Goal: Navigation & Orientation: Understand site structure

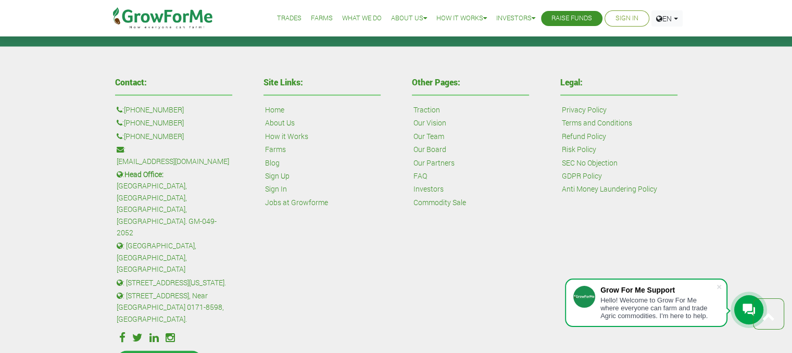
scroll to position [2452, 0]
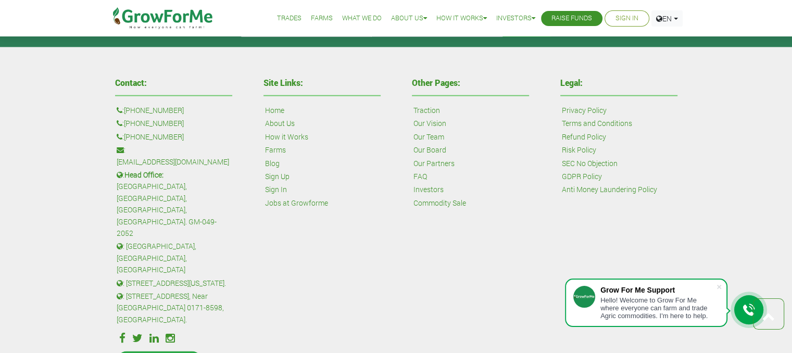
click at [440, 147] on link "Our Board" at bounding box center [429, 149] width 33 height 11
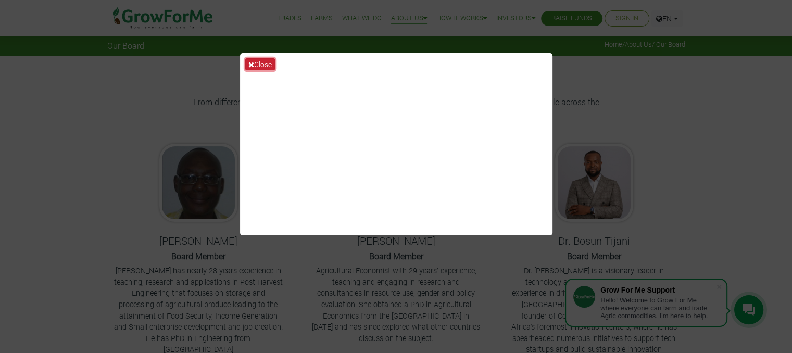
click at [274, 68] on button "Close" at bounding box center [260, 64] width 30 height 12
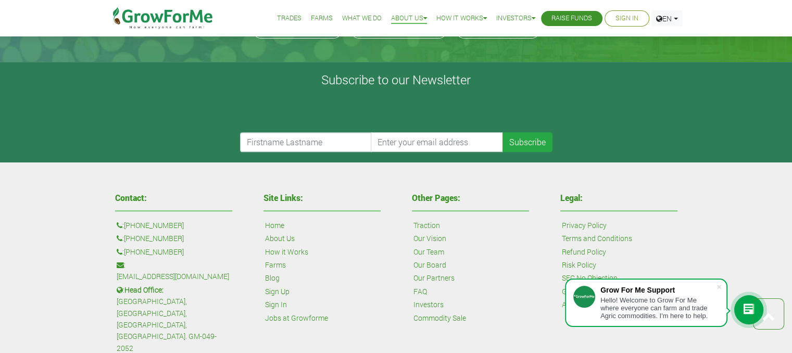
scroll to position [448, 0]
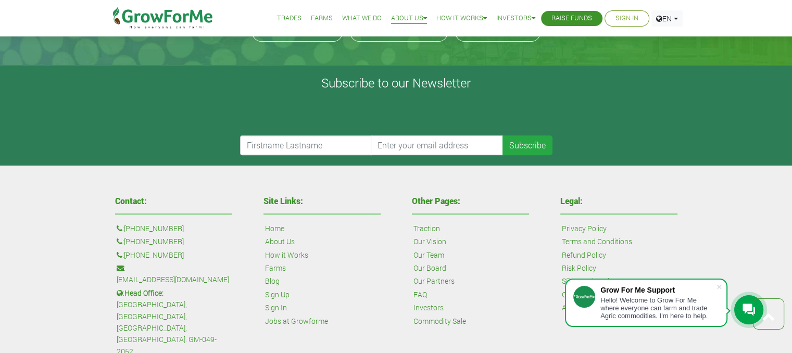
click at [441, 275] on link "Our Partners" at bounding box center [433, 280] width 41 height 11
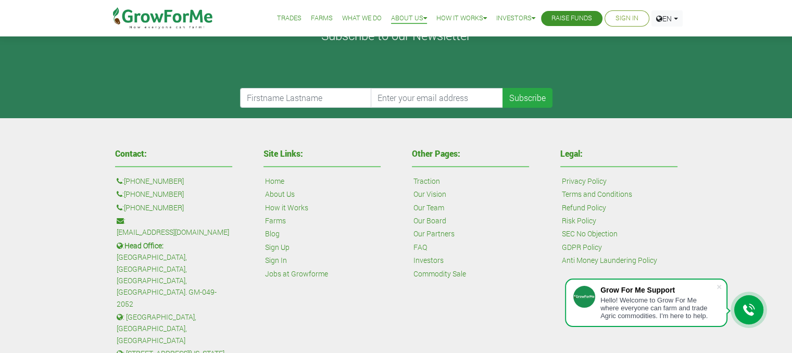
scroll to position [327, 0]
click at [437, 209] on link "Our Team" at bounding box center [428, 207] width 31 height 11
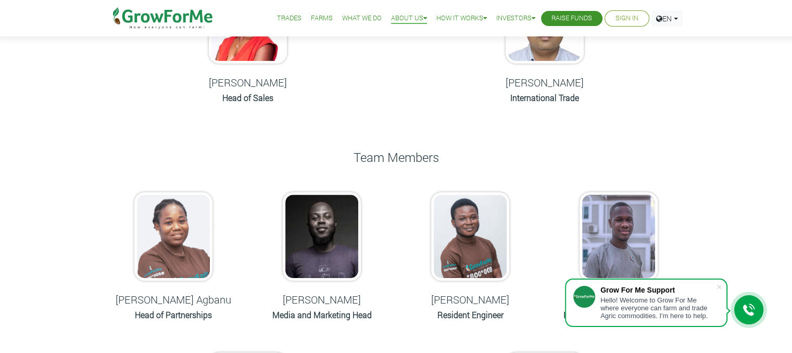
scroll to position [345, 0]
